Goal: Task Accomplishment & Management: Manage account settings

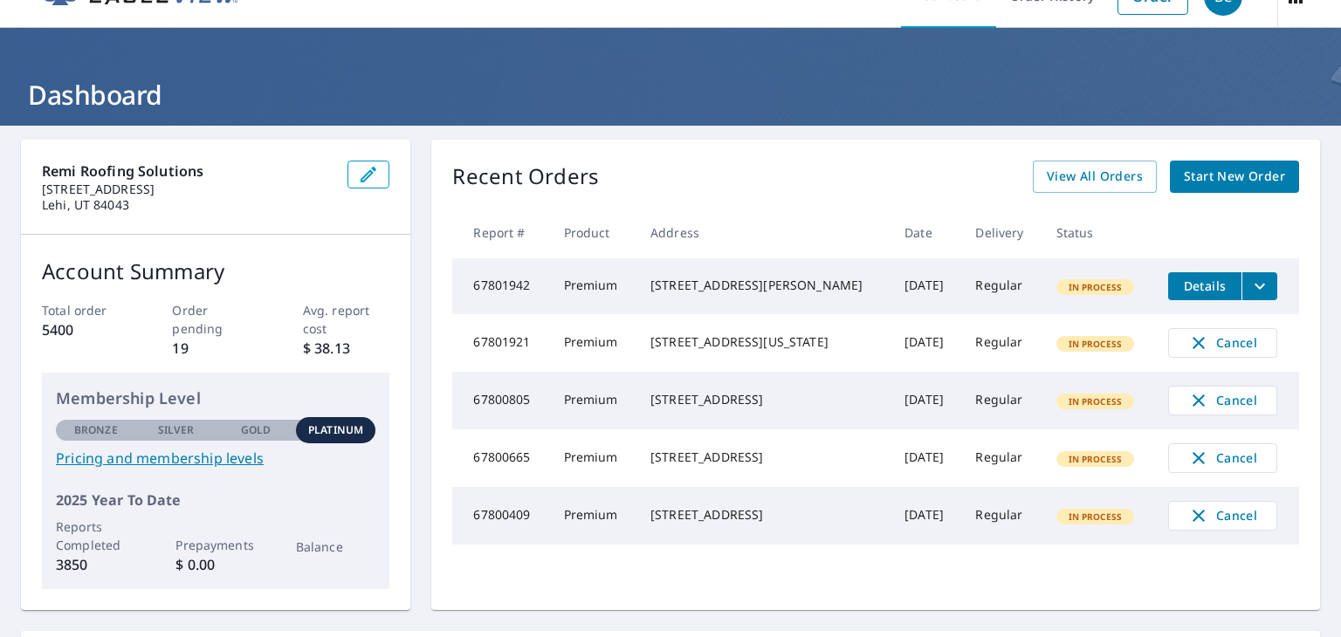
scroll to position [33, 0]
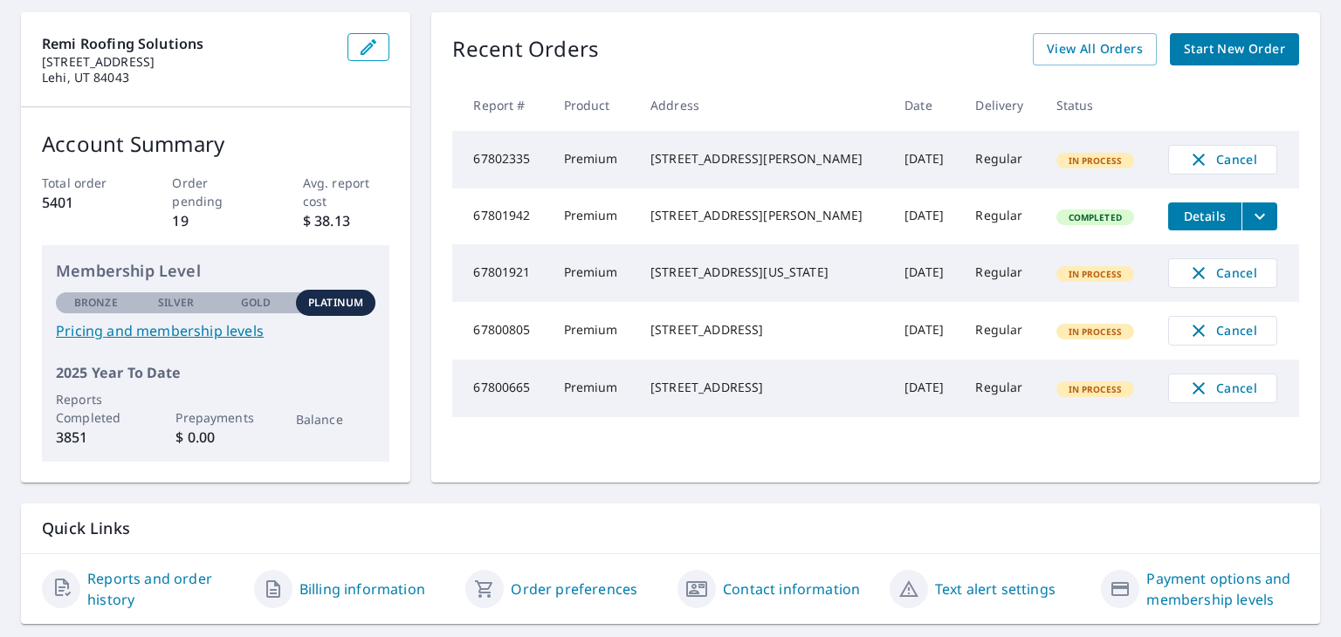
scroll to position [175, 0]
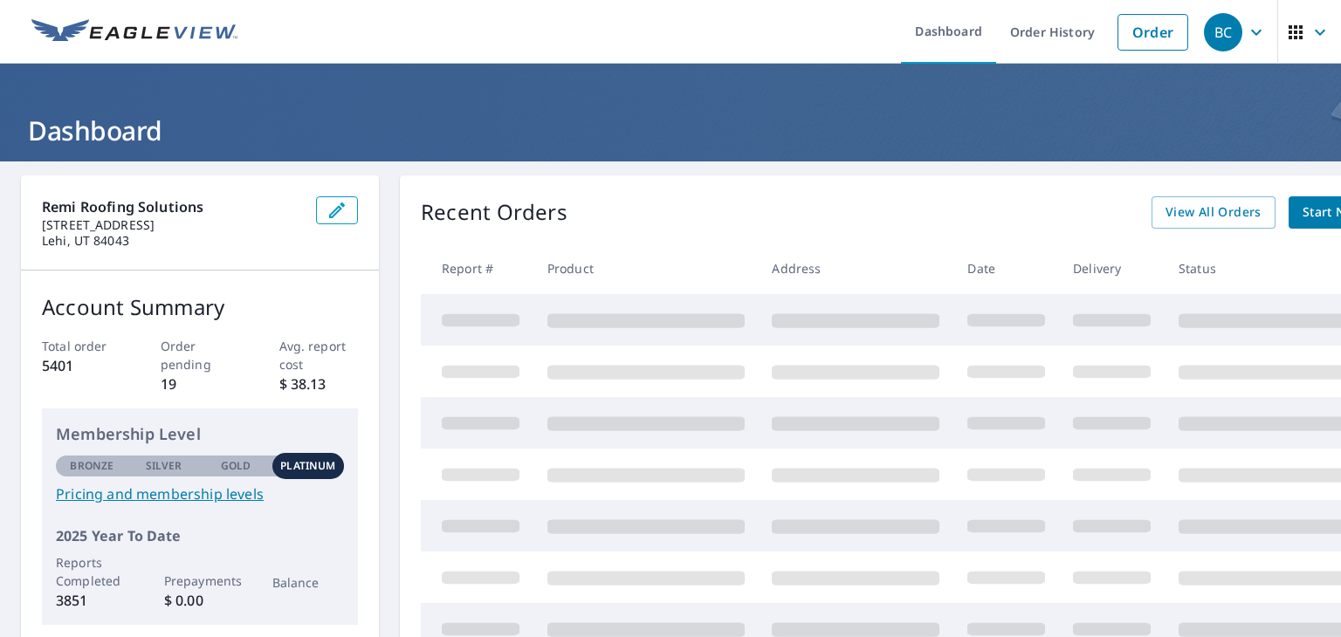
scroll to position [87, 0]
